Goal: Task Accomplishment & Management: Use online tool/utility

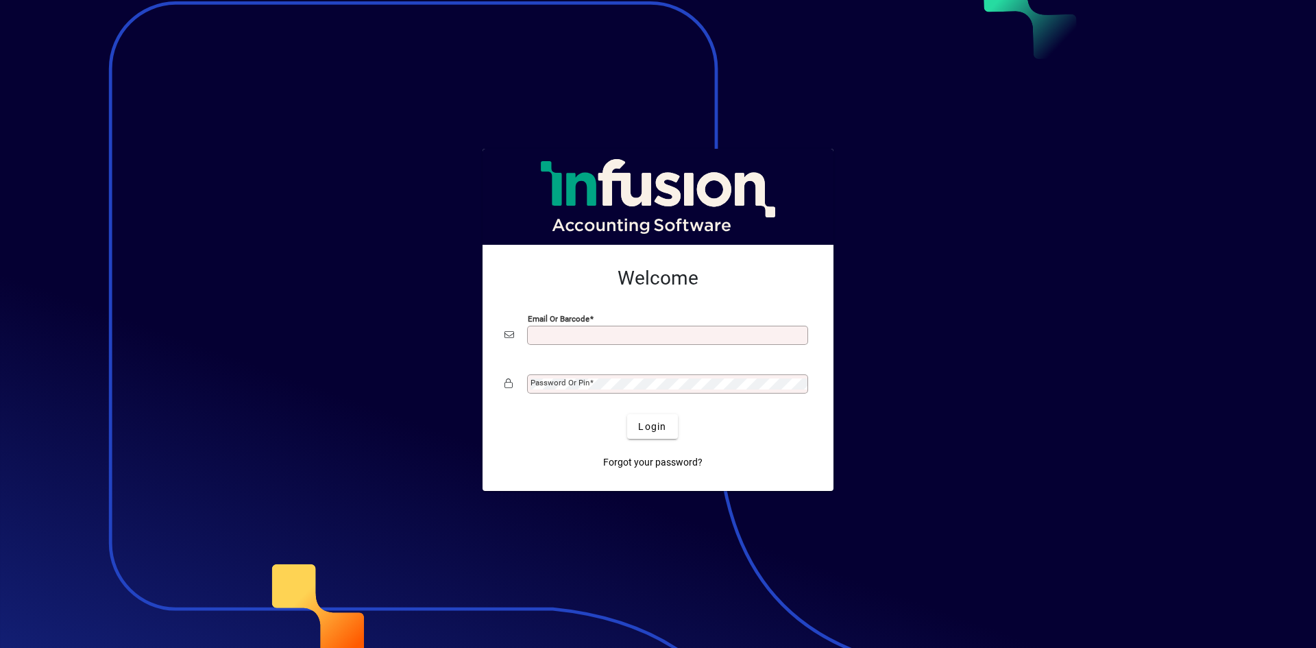
click at [546, 334] on input "Email or Barcode" at bounding box center [668, 335] width 277 height 11
type input "**********"
click at [540, 386] on mat-label "Password or Pin" at bounding box center [559, 383] width 59 height 10
click at [627, 414] on button "Login" at bounding box center [652, 426] width 50 height 25
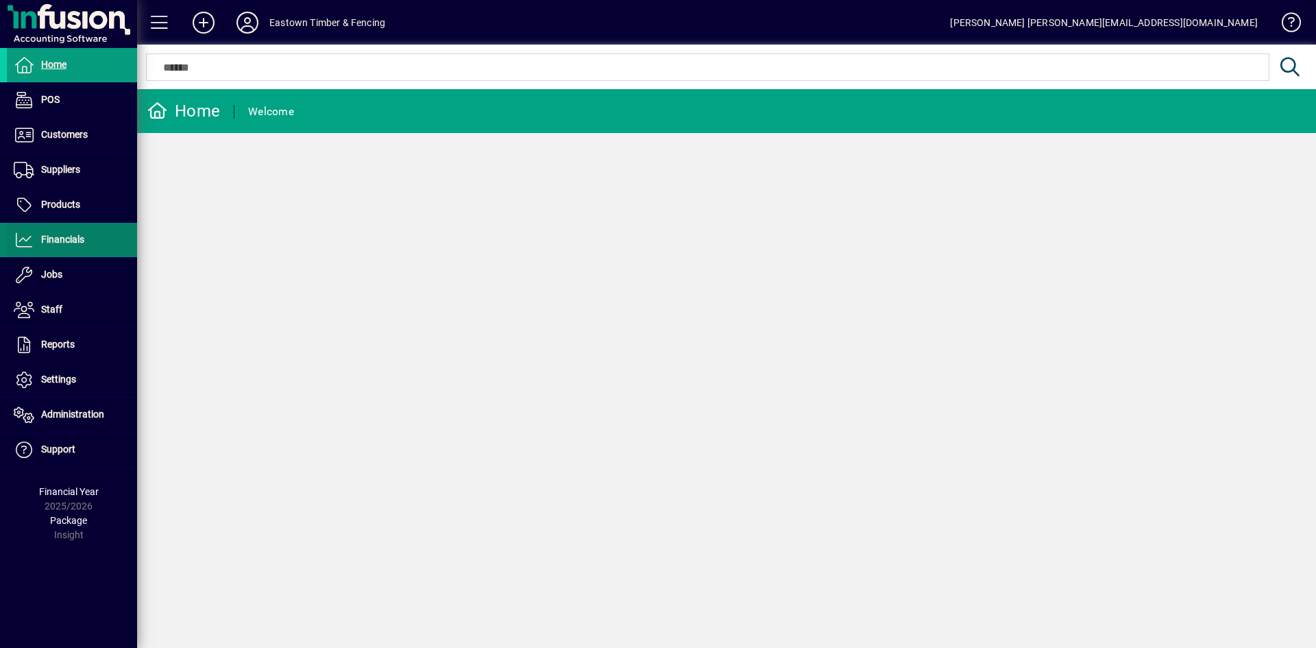
click at [54, 244] on span "Financials" at bounding box center [62, 239] width 43 height 11
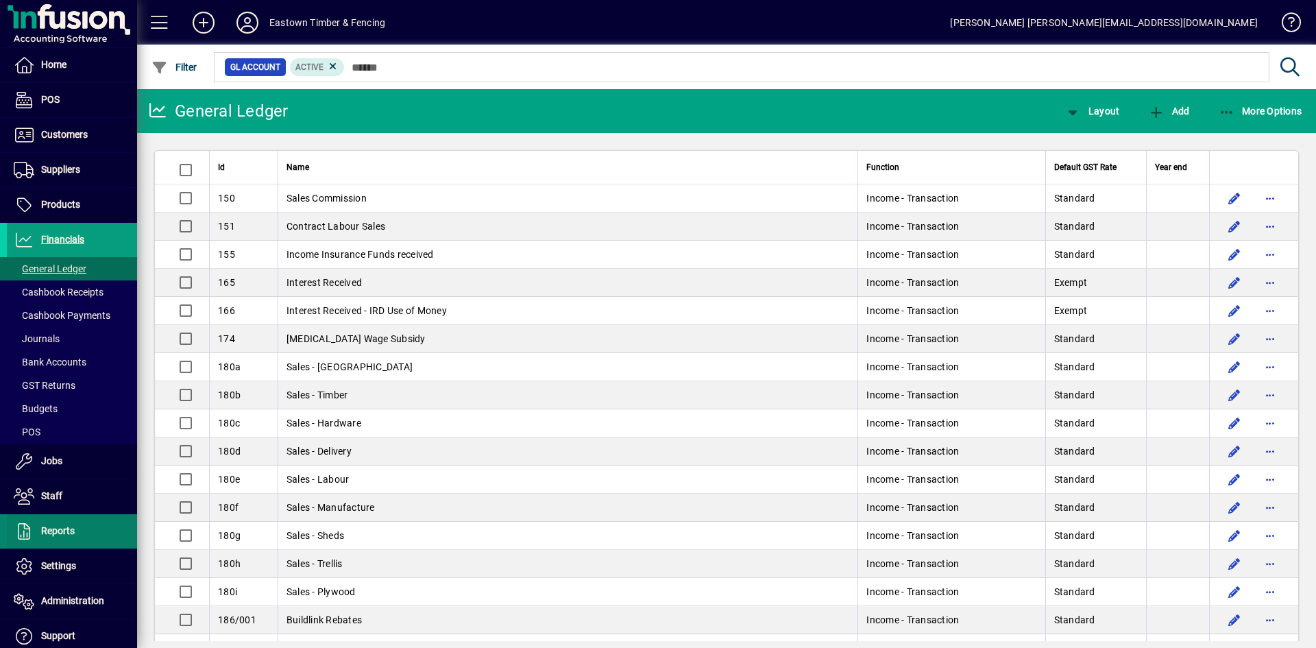
click at [56, 534] on span "Reports" at bounding box center [58, 530] width 34 height 11
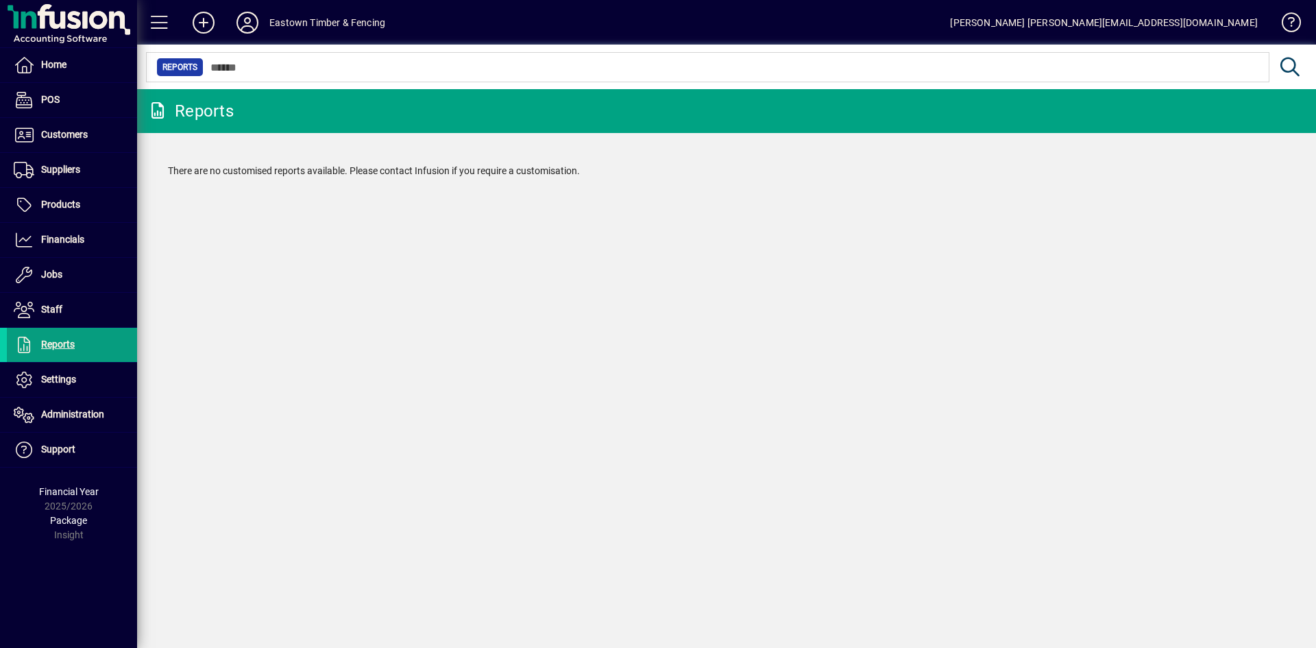
click at [175, 64] on span "Reports" at bounding box center [179, 67] width 35 height 14
click at [194, 119] on div "Reports" at bounding box center [190, 111] width 86 height 22
click at [63, 344] on span "Reports" at bounding box center [58, 344] width 34 height 11
click at [61, 245] on span "Financials" at bounding box center [62, 239] width 43 height 11
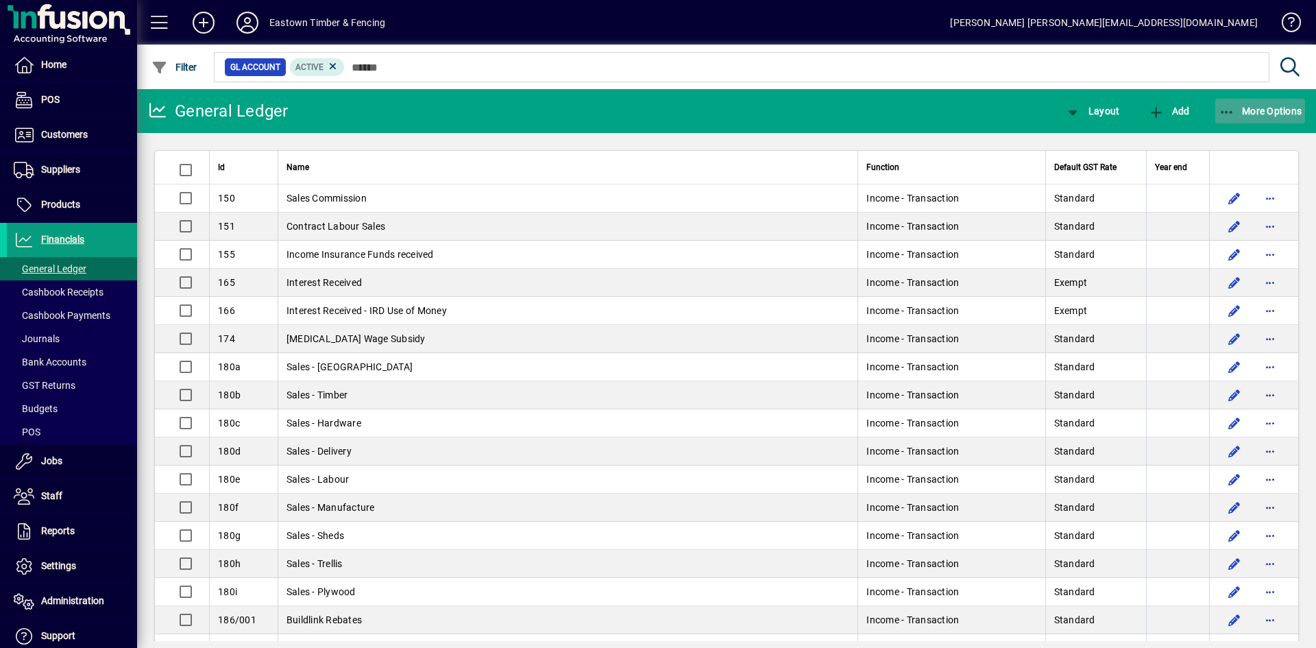
click at [1275, 108] on span "More Options" at bounding box center [1260, 111] width 84 height 11
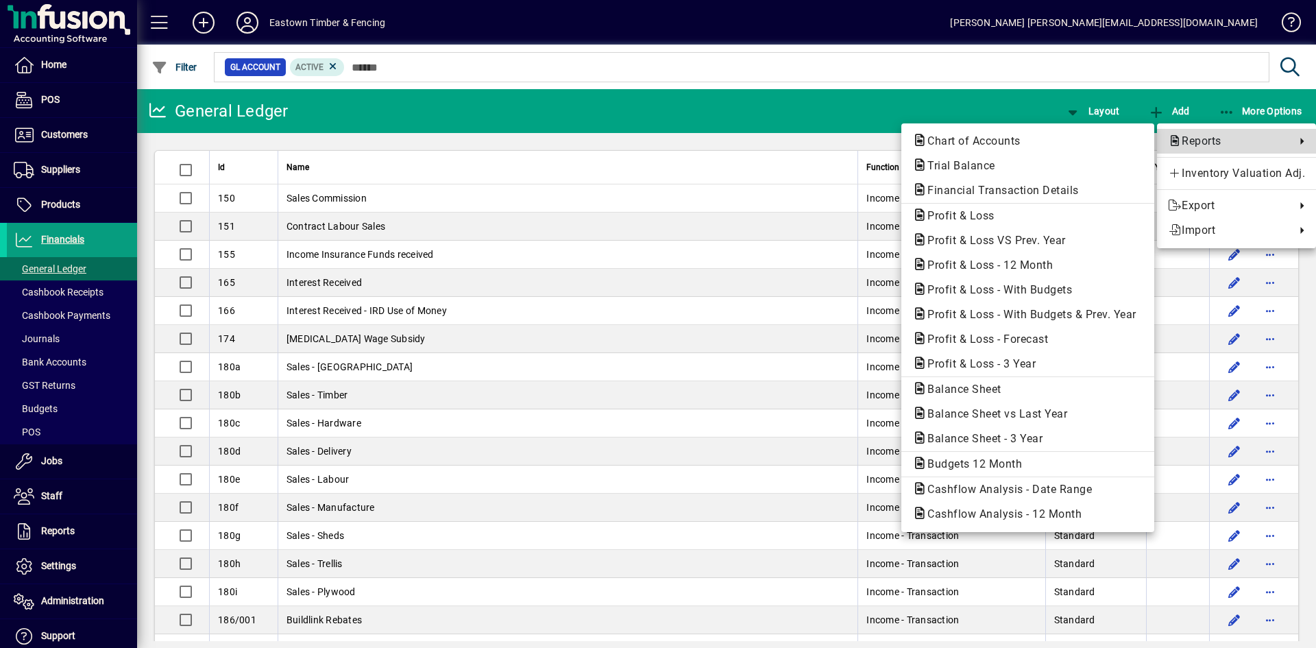
click at [1199, 143] on span "Reports" at bounding box center [1228, 141] width 121 height 16
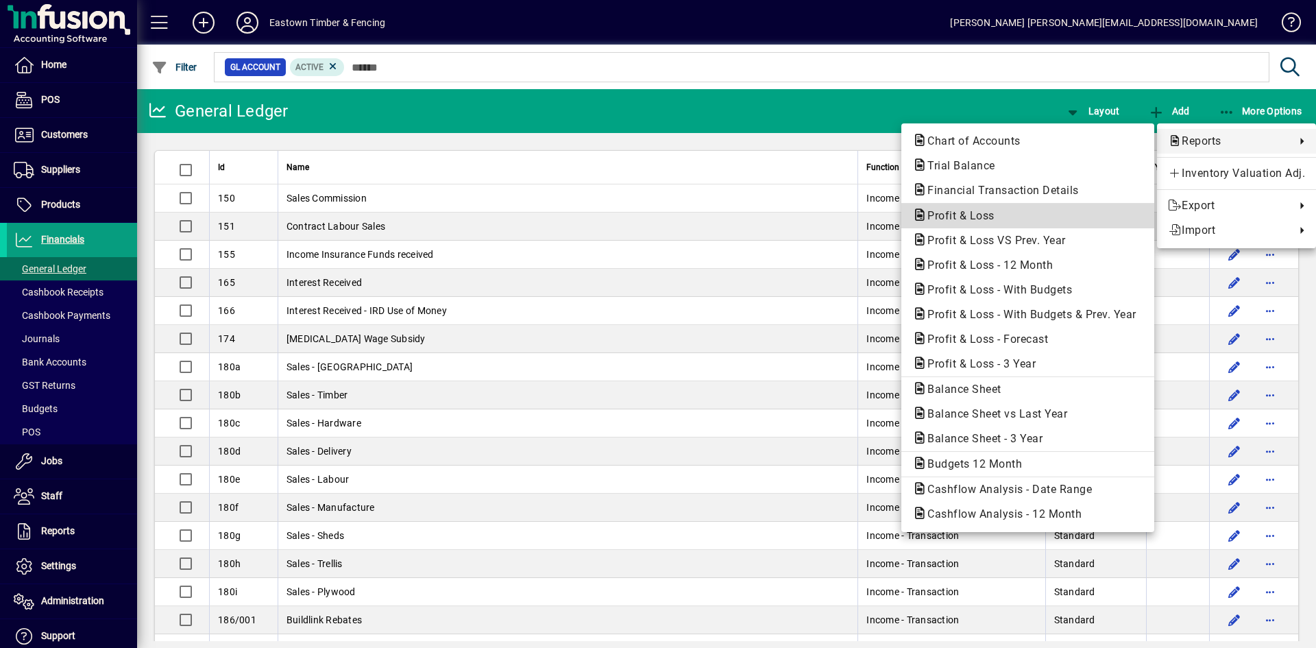
click at [939, 217] on span "Profit & Loss" at bounding box center [956, 215] width 89 height 13
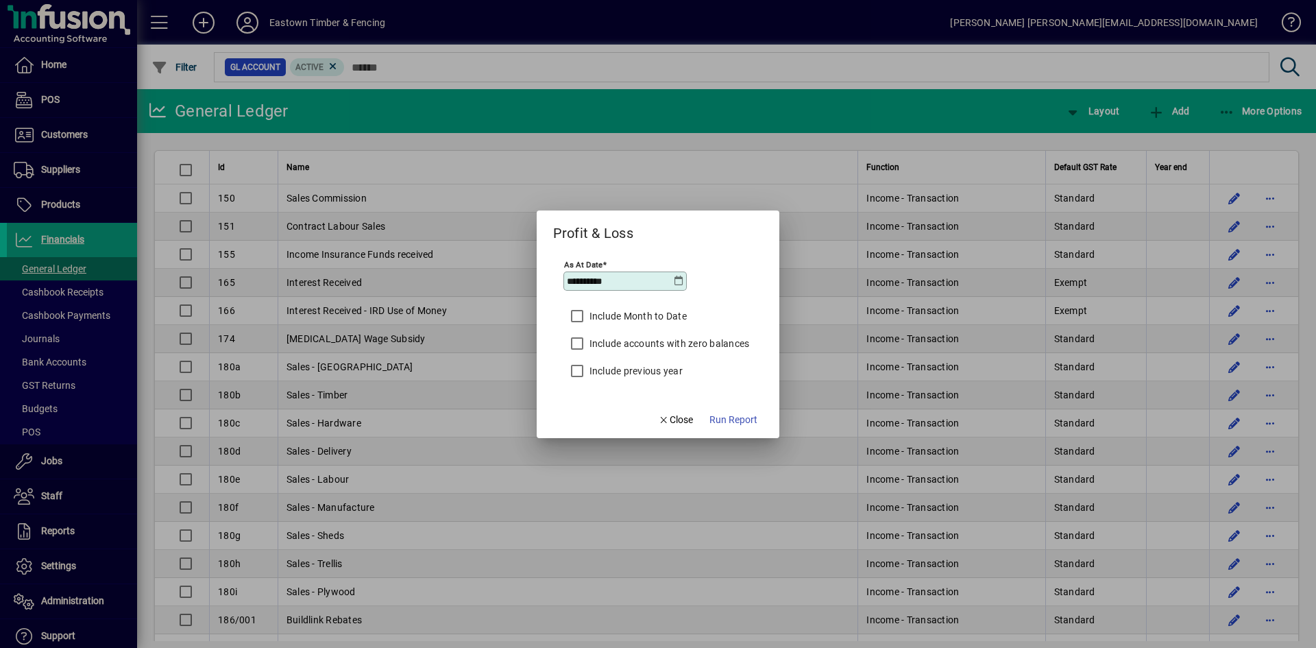
click at [679, 282] on icon at bounding box center [678, 280] width 11 height 11
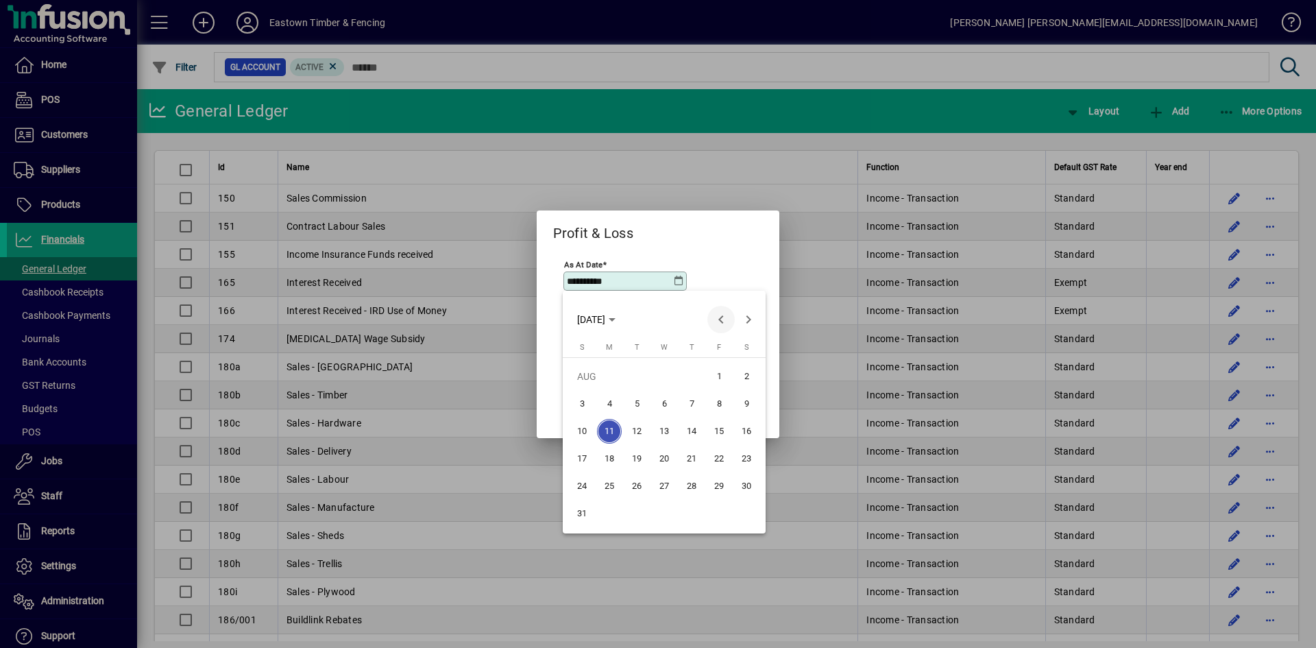
click at [720, 321] on span "Previous month" at bounding box center [720, 319] width 27 height 27
click at [720, 320] on span "Previous month" at bounding box center [720, 319] width 27 height 27
click at [615, 516] on span "30" at bounding box center [609, 513] width 25 height 25
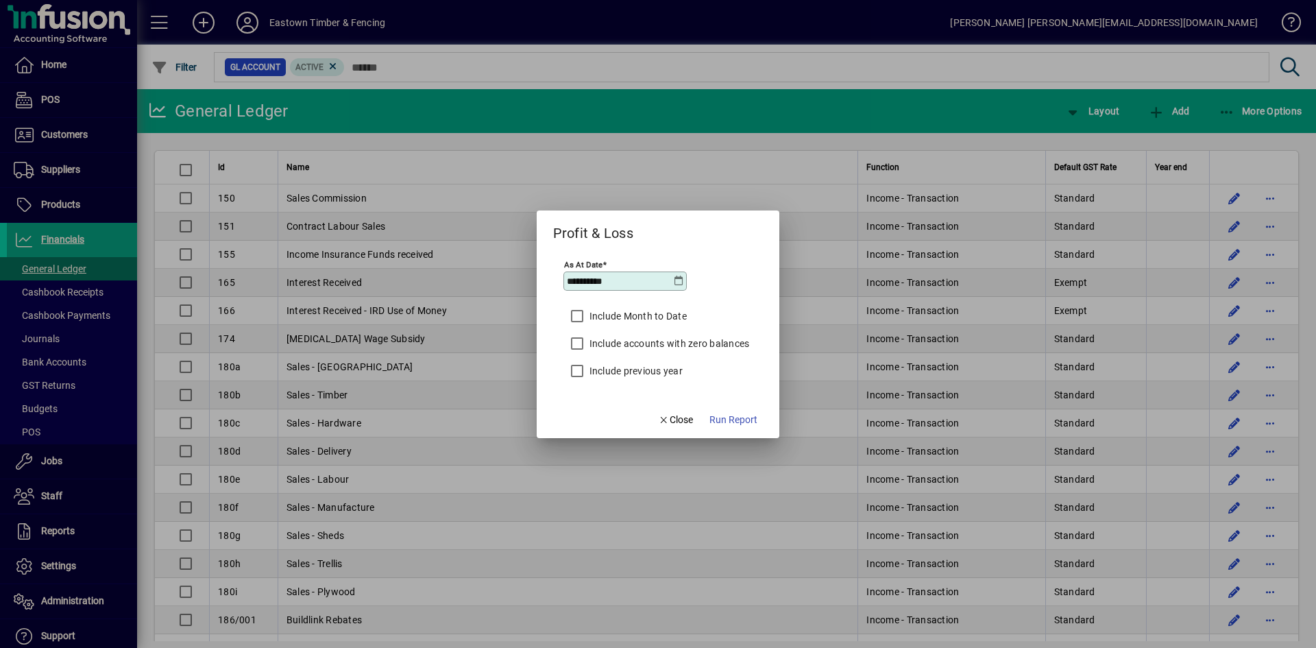
type input "**********"
click at [724, 420] on span "Run Report" at bounding box center [733, 420] width 48 height 14
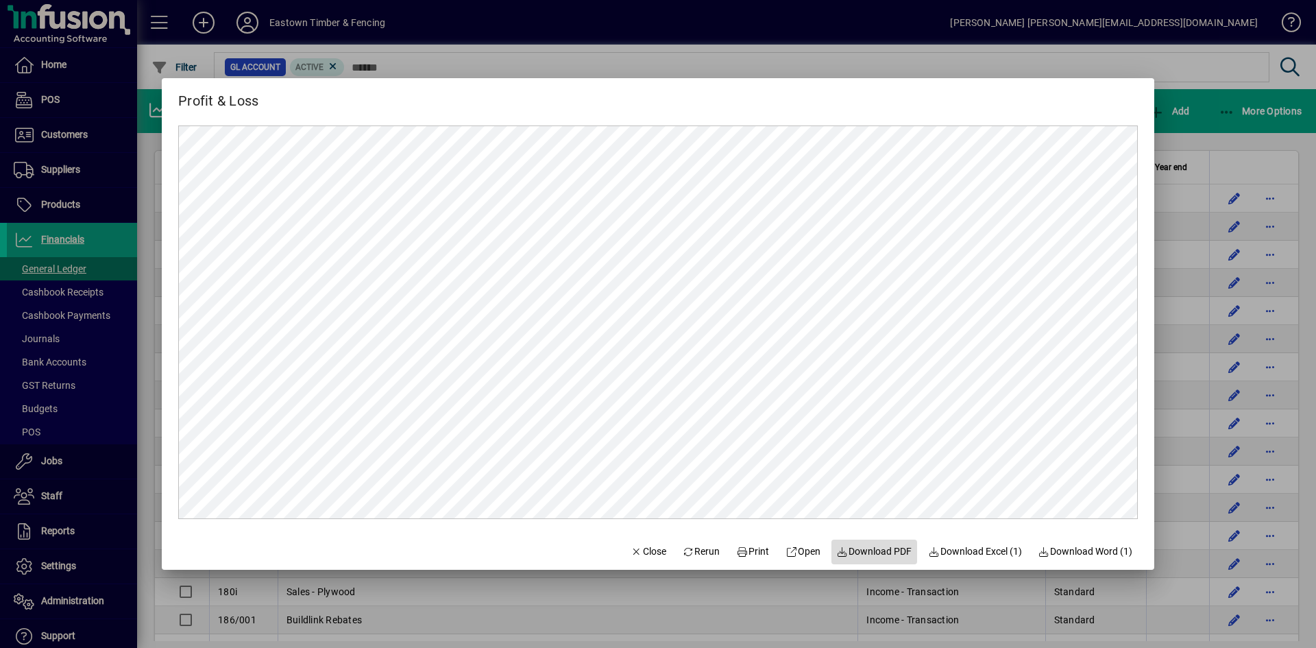
click at [857, 550] on span "Download PDF" at bounding box center [874, 551] width 75 height 14
click at [634, 551] on span "Close" at bounding box center [648, 551] width 36 height 14
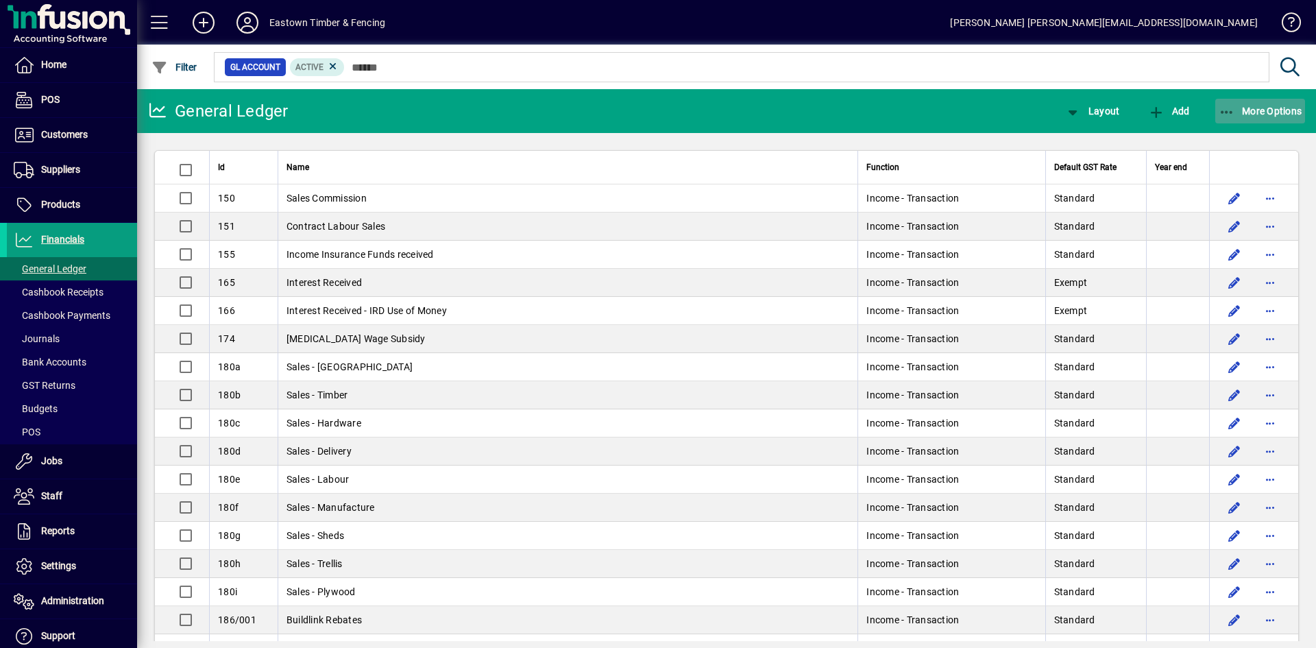
click at [1225, 106] on icon "button" at bounding box center [1226, 113] width 17 height 14
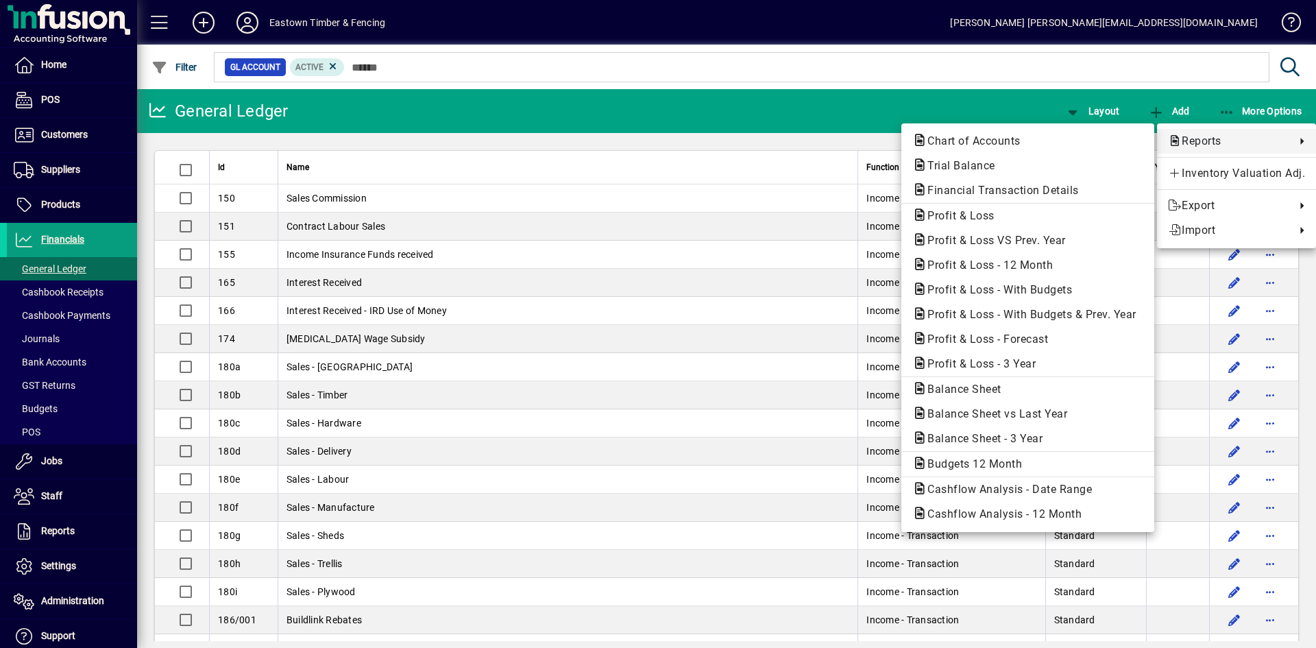
click at [1183, 134] on span "Reports" at bounding box center [1228, 141] width 121 height 16
click at [941, 217] on span "Profit & Loss" at bounding box center [956, 215] width 89 height 13
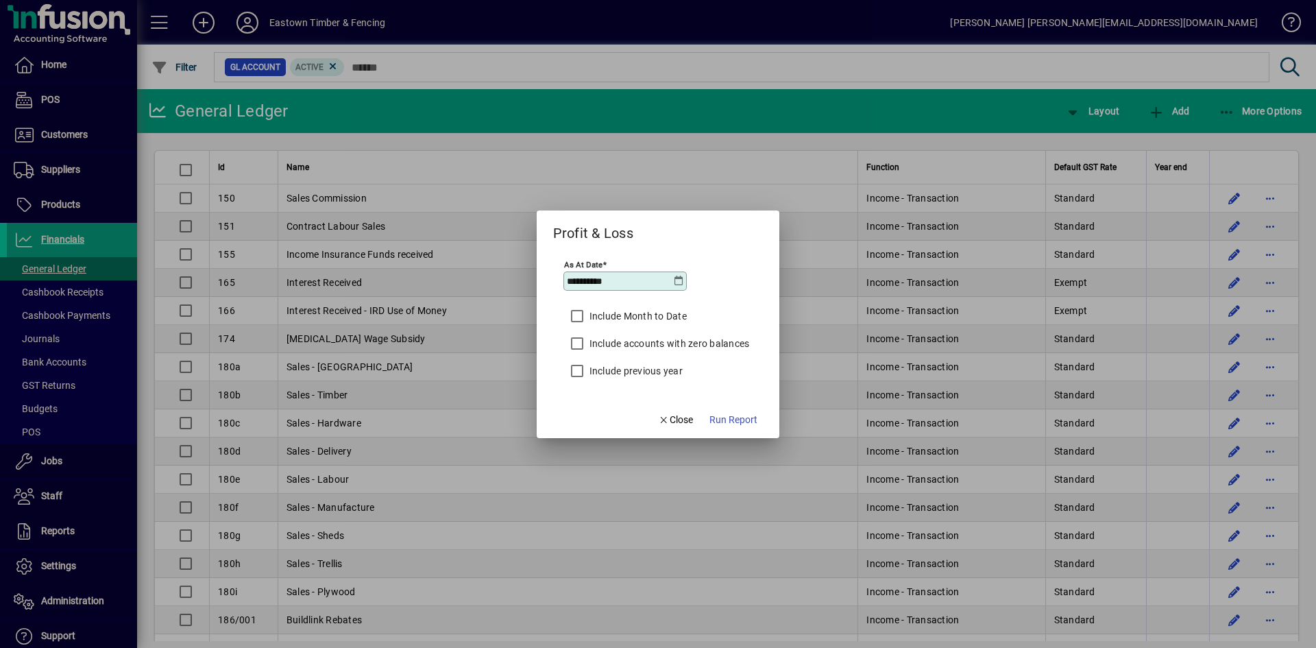
click at [678, 284] on icon at bounding box center [678, 280] width 11 height 11
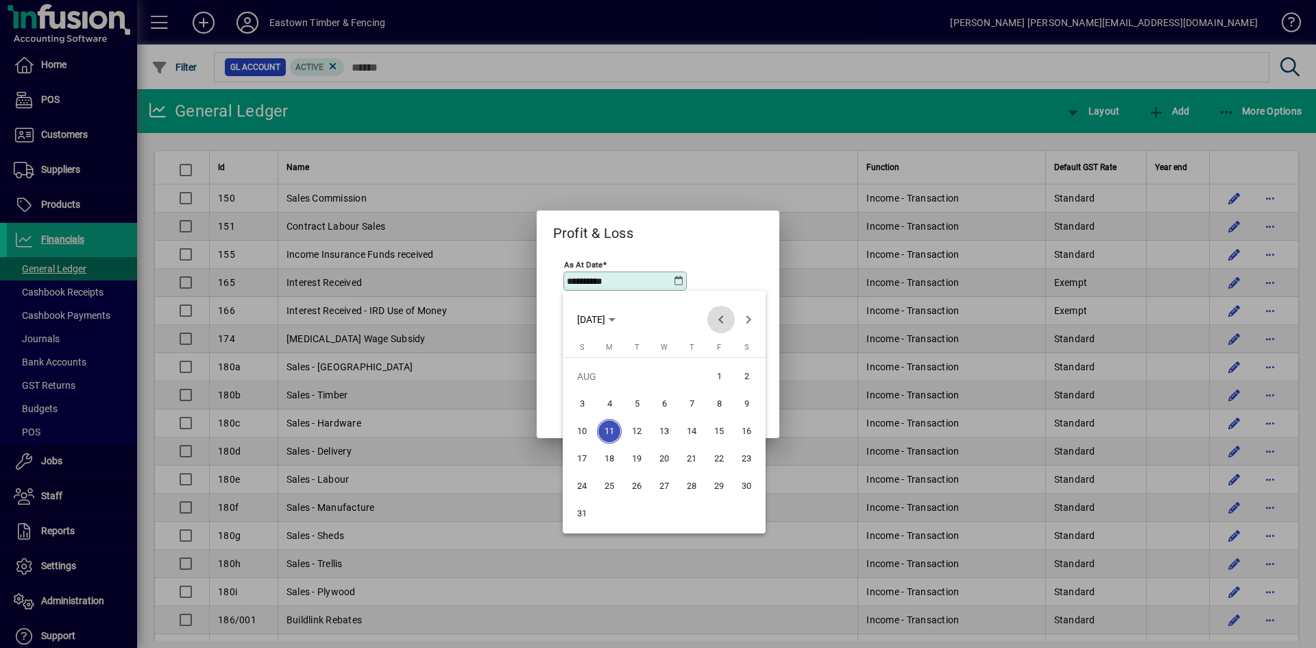
click at [722, 326] on span "Previous month" at bounding box center [720, 319] width 27 height 27
click at [696, 515] on span "31" at bounding box center [691, 513] width 25 height 25
type input "**********"
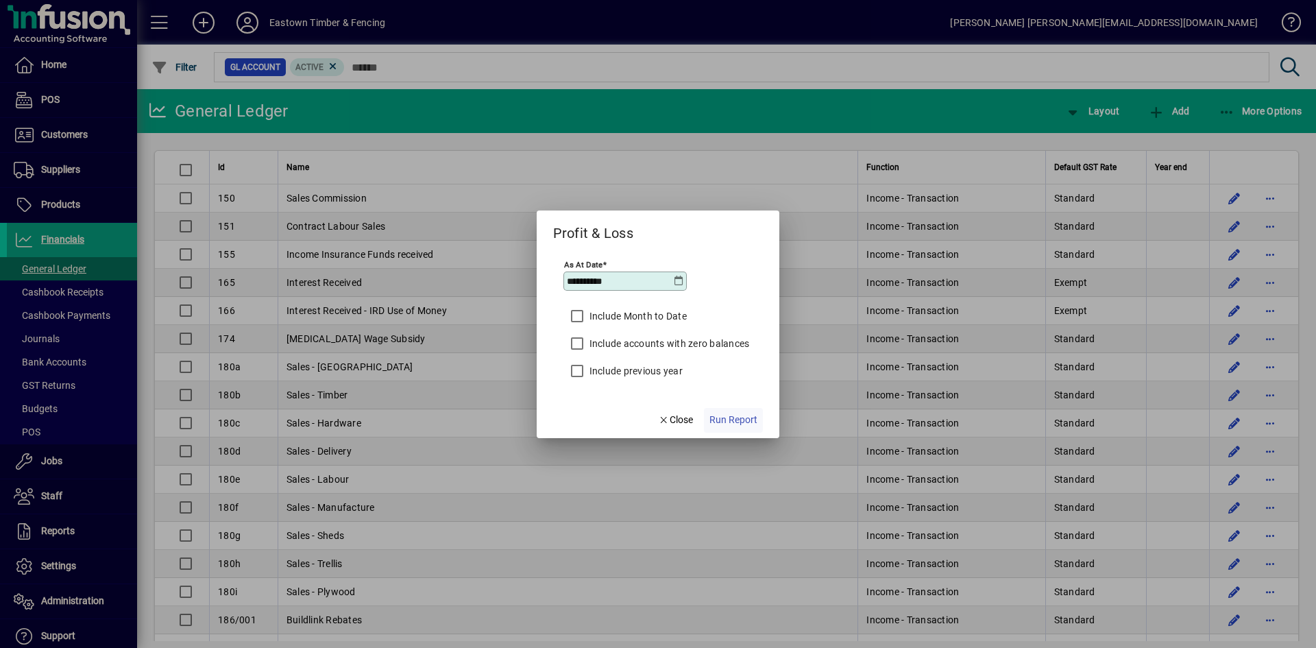
click at [744, 419] on span "Run Report" at bounding box center [733, 420] width 48 height 14
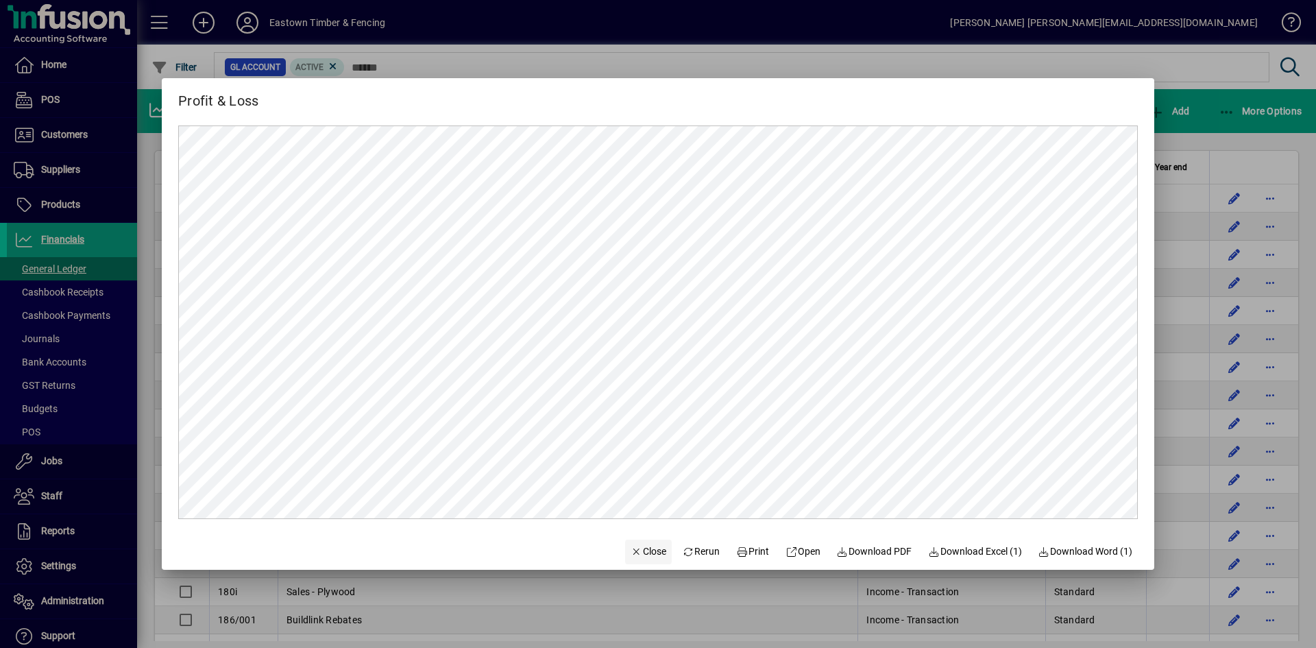
click at [642, 549] on span "Close" at bounding box center [648, 551] width 36 height 14
